Goal: Information Seeking & Learning: Learn about a topic

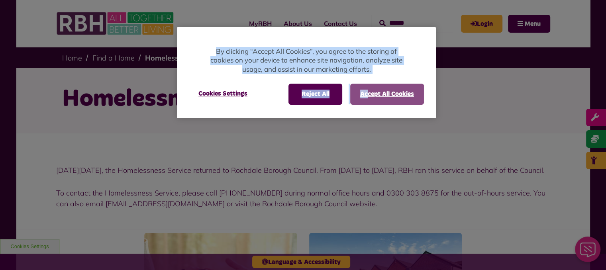
click at [369, 98] on button "Accept All Cookies" at bounding box center [387, 94] width 74 height 21
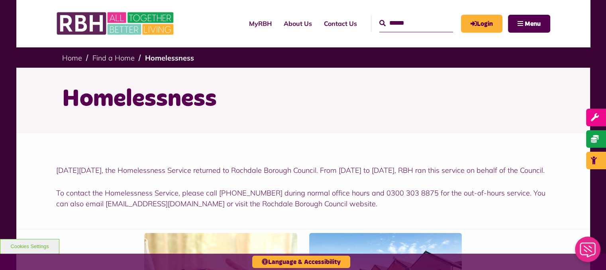
scroll to position [236, 0]
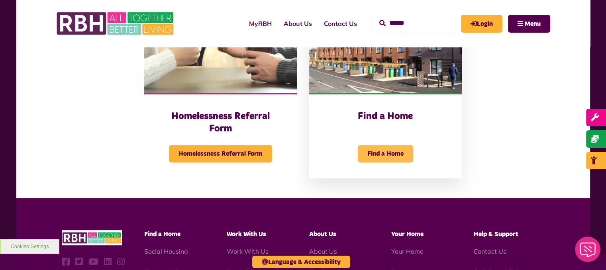
click at [393, 163] on span "Find a Home" at bounding box center [385, 154] width 55 height 18
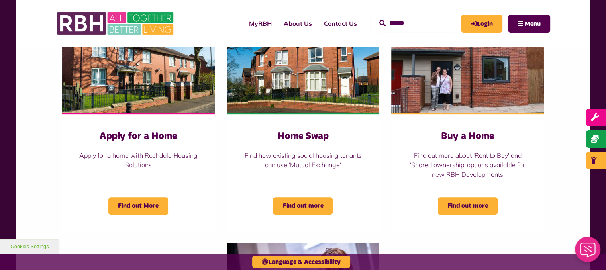
scroll to position [318, 0]
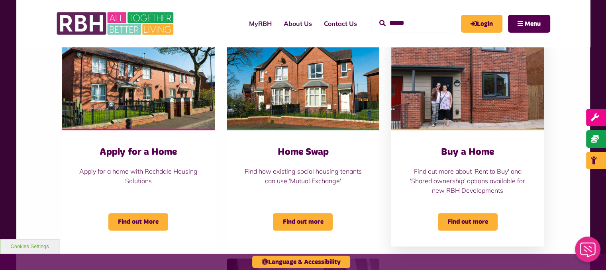
click at [458, 154] on h3 "Buy a Home" at bounding box center [467, 152] width 121 height 12
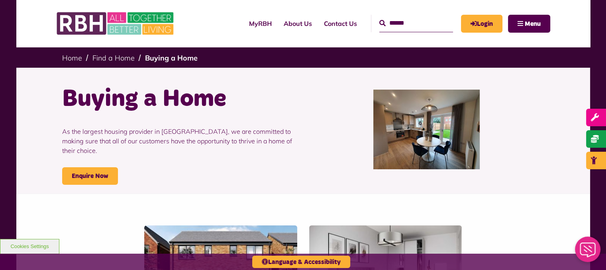
scroll to position [236, 0]
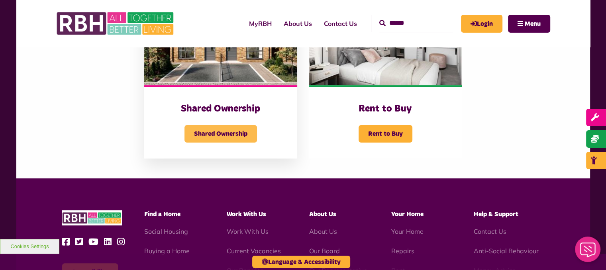
click at [239, 137] on span "Shared Ownership" at bounding box center [221, 134] width 73 height 18
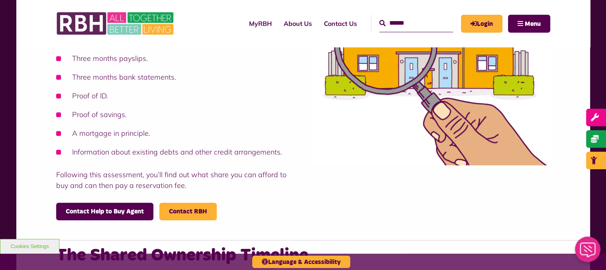
scroll to position [546, 0]
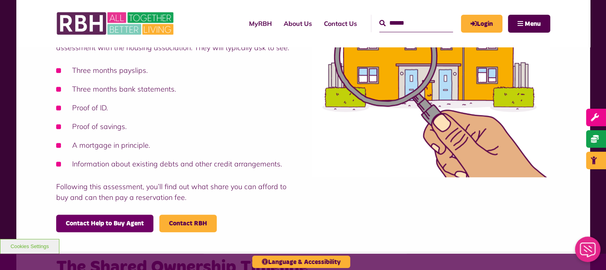
click at [122, 225] on link "Contact Help to Buy Agent" at bounding box center [104, 224] width 97 height 18
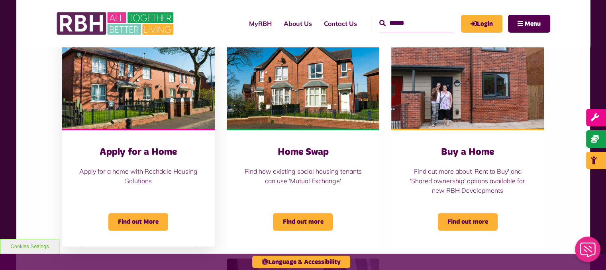
click at [151, 150] on h3 "Apply for a Home" at bounding box center [138, 152] width 121 height 12
